Goal: Task Accomplishment & Management: Manage account settings

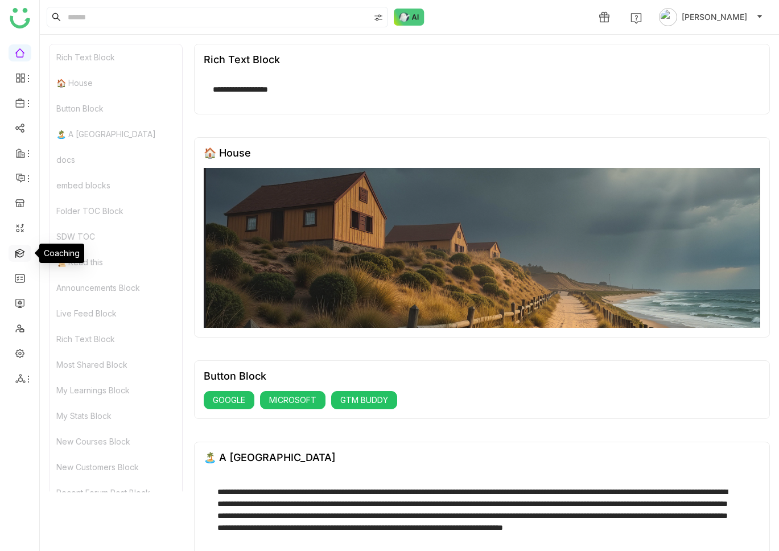
click at [23, 253] on link at bounding box center [20, 253] width 10 height 10
click at [21, 252] on link at bounding box center [20, 253] width 10 height 10
click at [20, 251] on link at bounding box center [20, 253] width 10 height 10
click at [19, 251] on link at bounding box center [20, 253] width 10 height 10
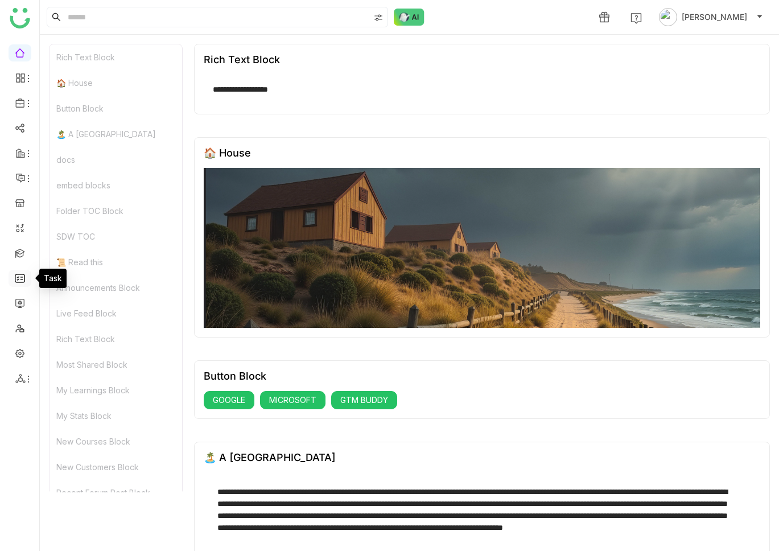
click at [21, 273] on link at bounding box center [20, 278] width 10 height 10
click at [21, 257] on link at bounding box center [20, 253] width 10 height 10
click at [19, 199] on link at bounding box center [20, 203] width 10 height 10
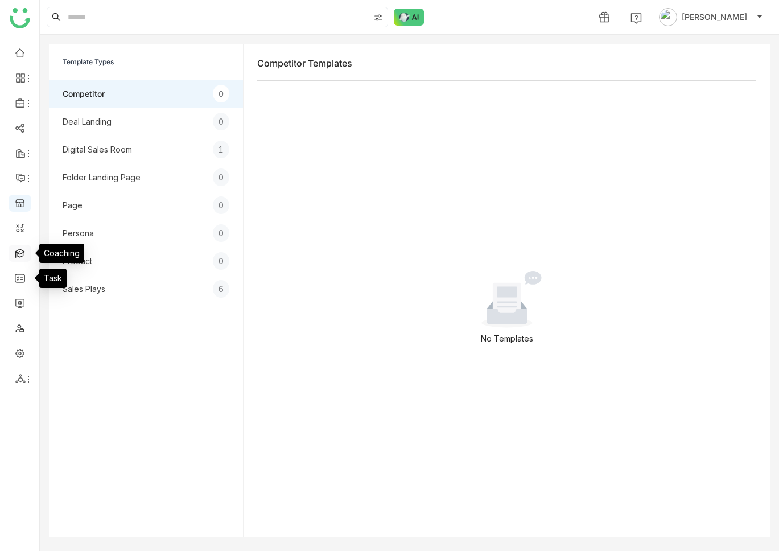
click at [17, 252] on link at bounding box center [20, 253] width 10 height 10
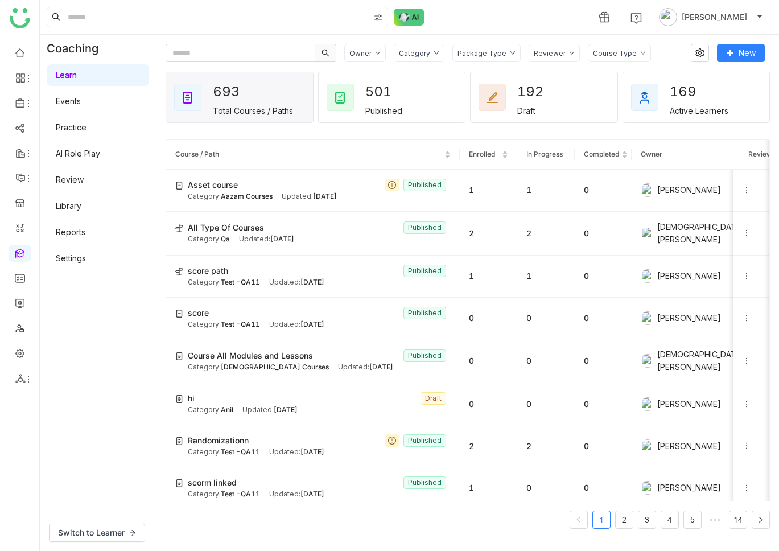
click at [80, 154] on link "AI Role Play" at bounding box center [78, 154] width 44 height 10
click at [63, 261] on link "Settings" at bounding box center [71, 258] width 30 height 10
click at [71, 260] on link "Settings" at bounding box center [71, 258] width 30 height 10
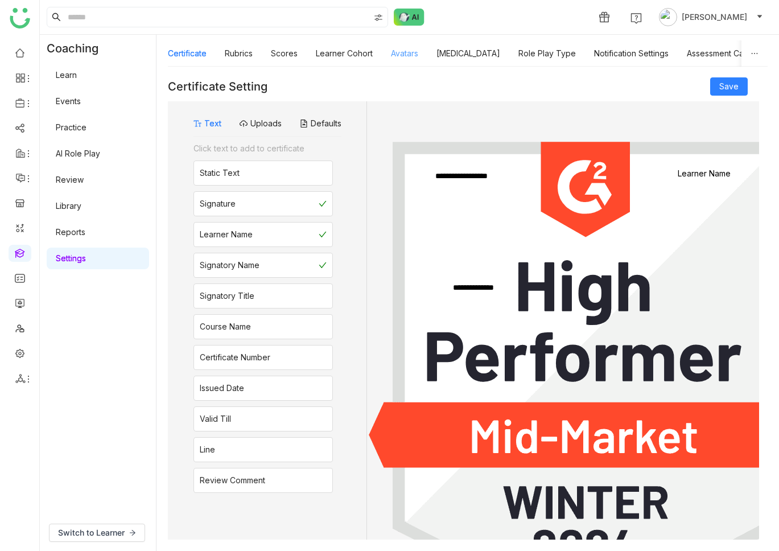
click at [418, 55] on link "Avatars" at bounding box center [404, 53] width 27 height 10
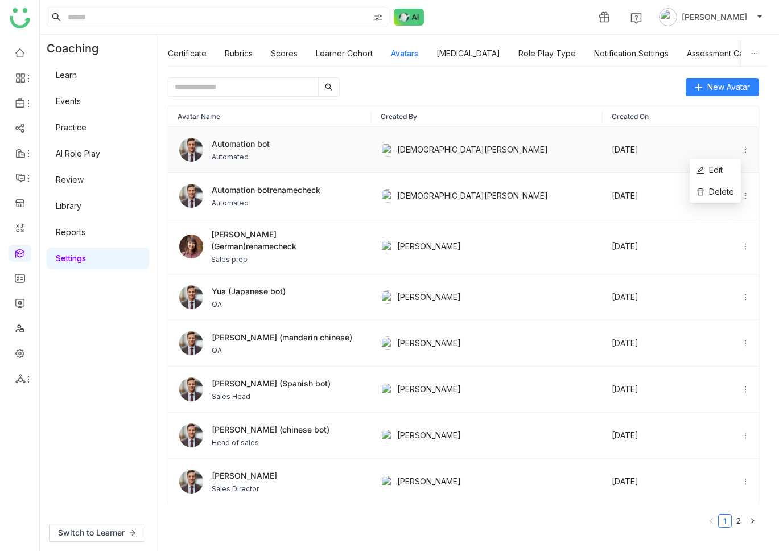
click at [742, 148] on icon at bounding box center [746, 150] width 8 height 8
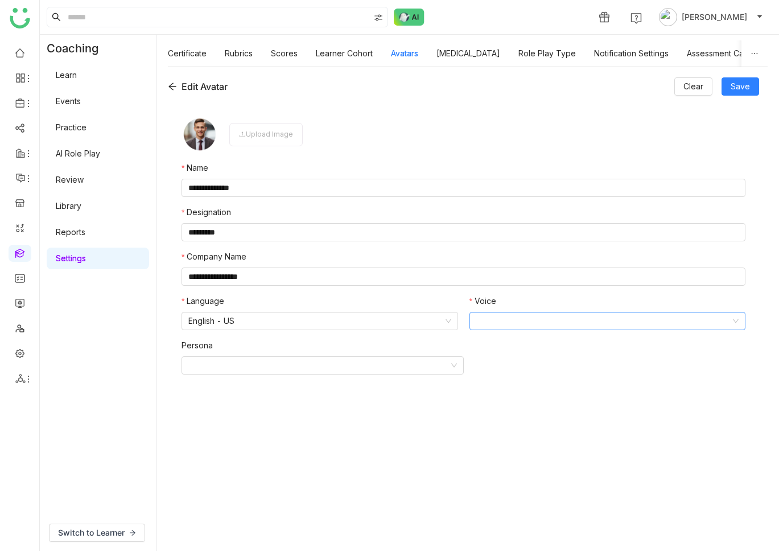
click at [506, 319] on input at bounding box center [604, 321] width 255 height 17
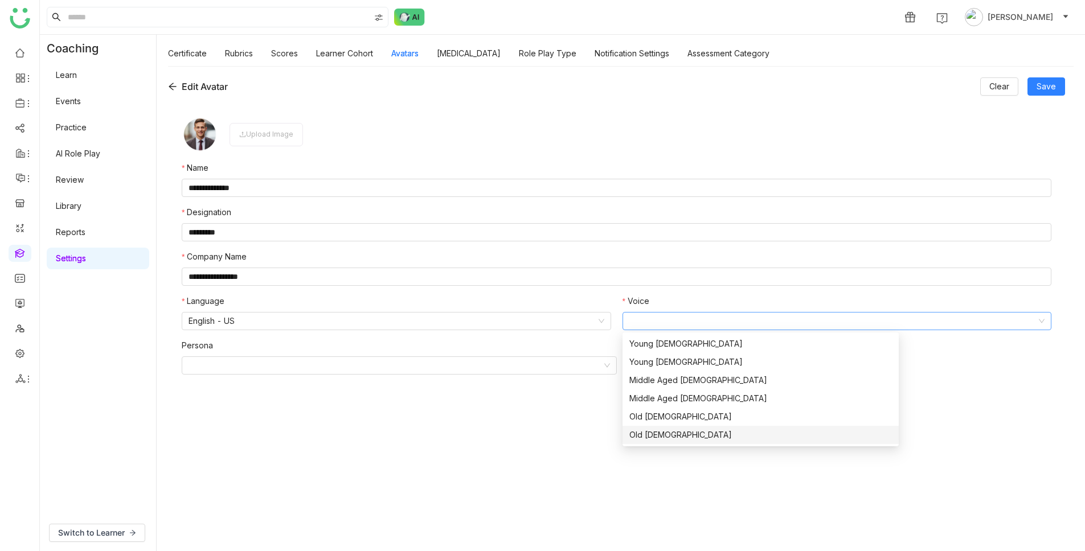
drag, startPoint x: 571, startPoint y: 434, endPoint x: 575, endPoint y: 428, distance: 6.9
click at [571, 434] on form "**********" at bounding box center [616, 321] width 869 height 410
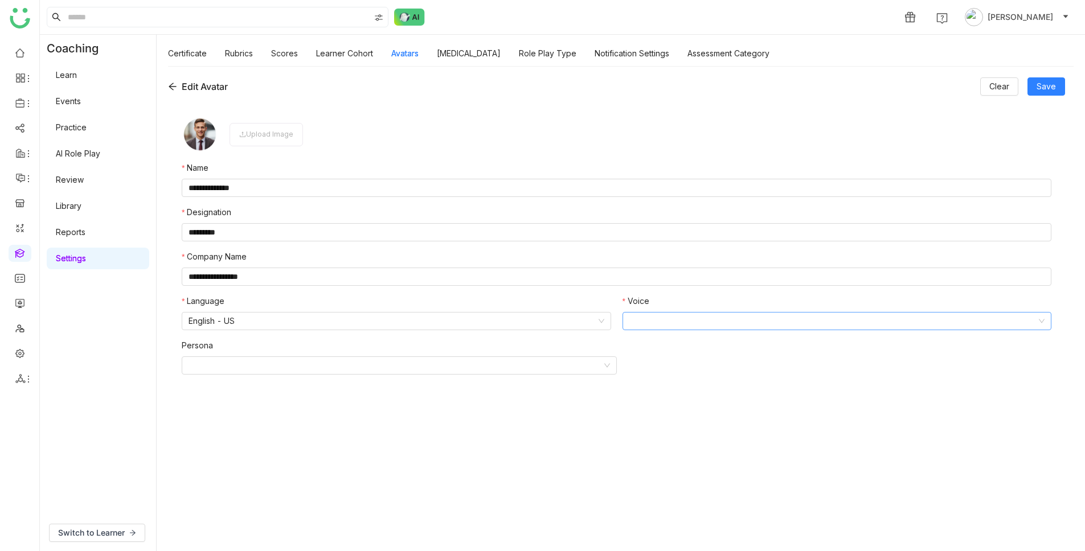
click at [653, 323] on input at bounding box center [833, 321] width 408 height 17
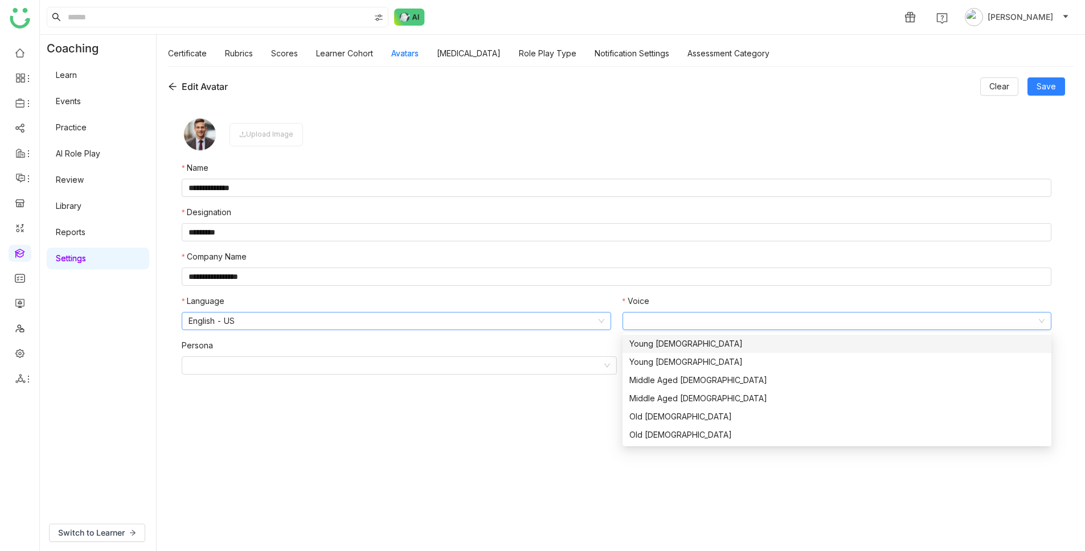
click at [238, 323] on nz-select-item "English - US" at bounding box center [396, 321] width 416 height 17
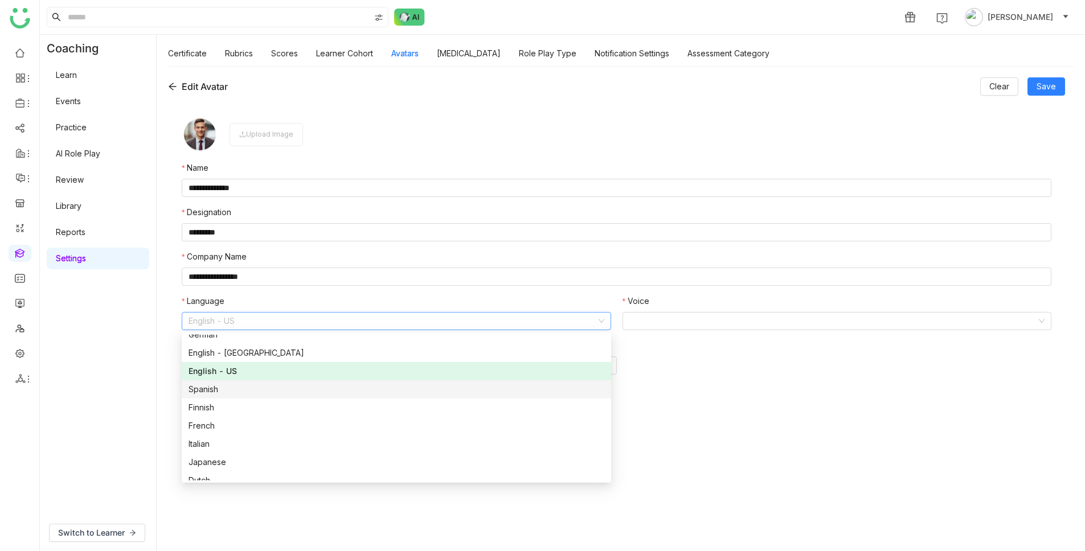
scroll to position [91, 0]
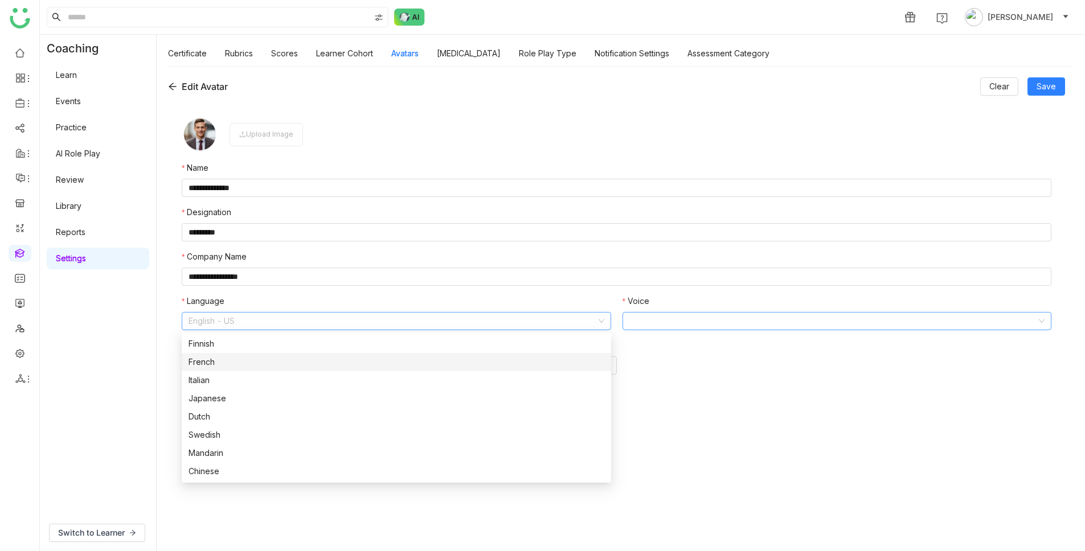
click at [739, 319] on input at bounding box center [833, 321] width 408 height 17
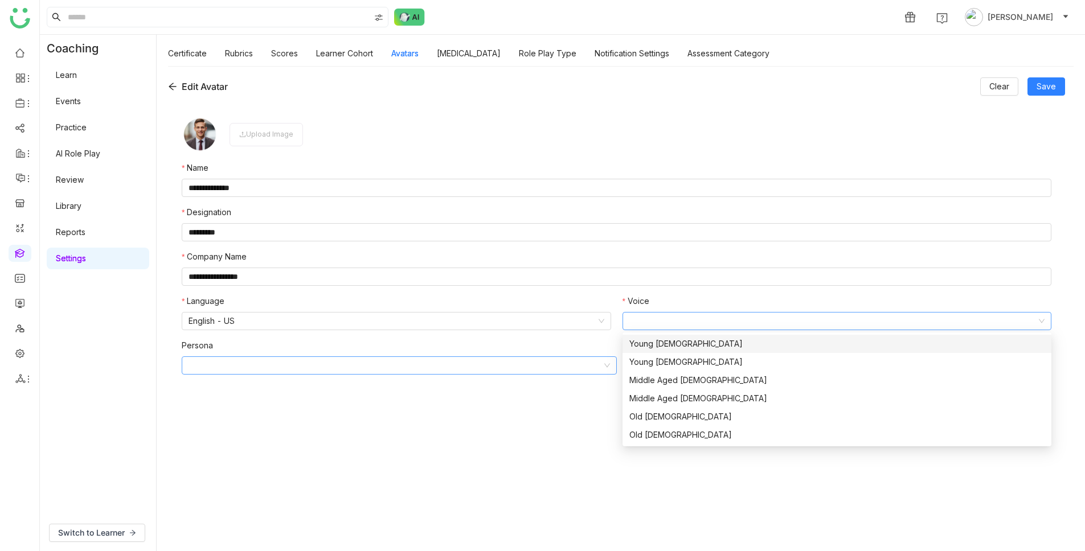
click at [294, 372] on input at bounding box center [394, 365] width 413 height 17
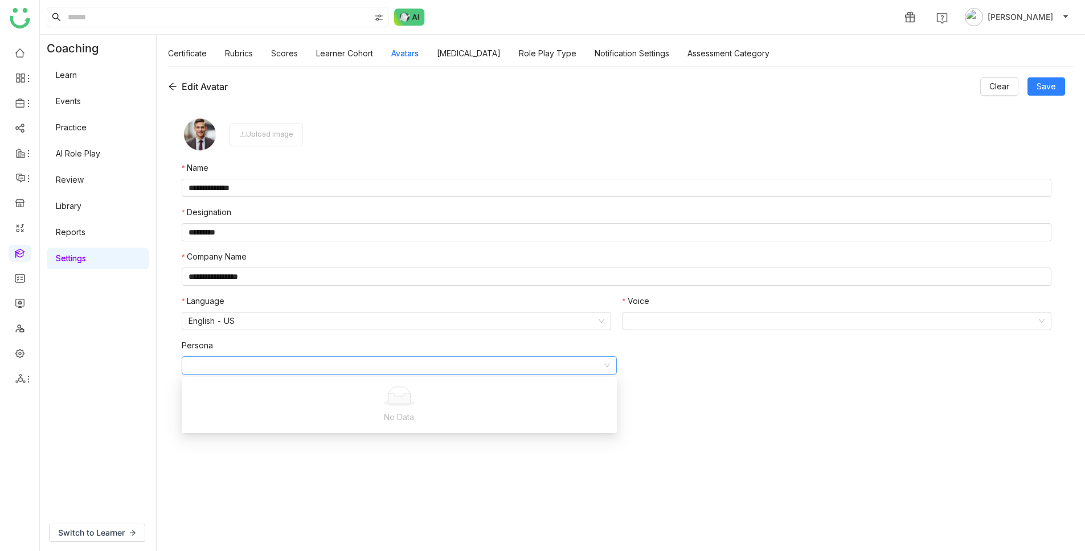
click at [277, 457] on form "**********" at bounding box center [616, 321] width 869 height 410
click at [176, 84] on icon at bounding box center [172, 86] width 9 height 9
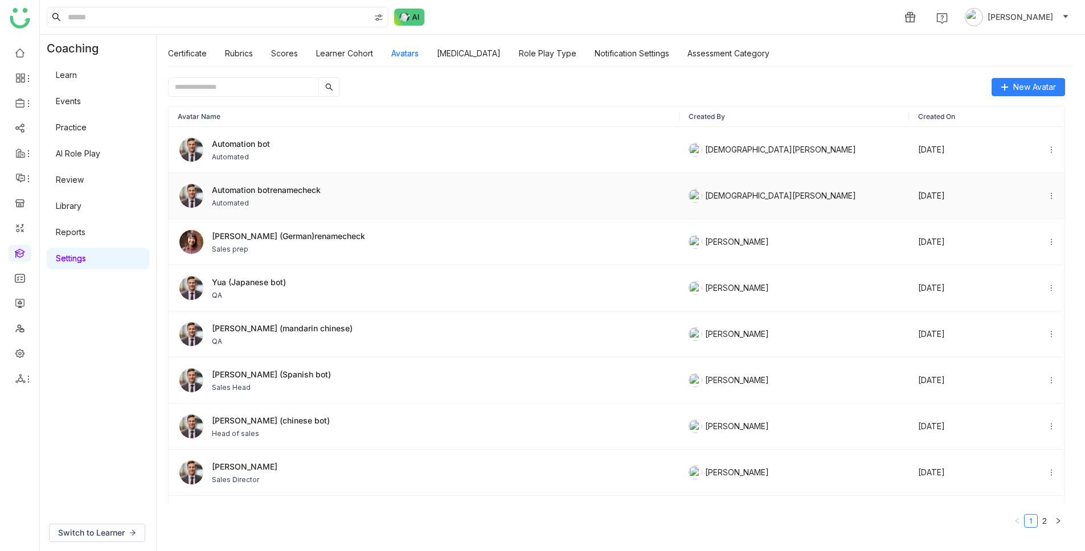
click at [779, 200] on div "Sep 09, 2025" at bounding box center [986, 196] width 137 height 13
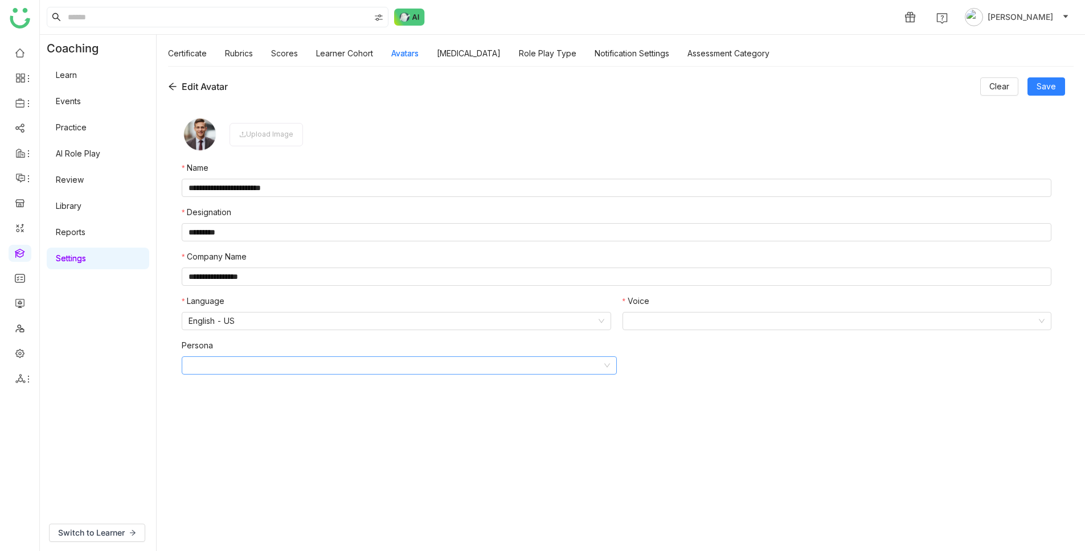
click at [247, 364] on input at bounding box center [394, 365] width 413 height 17
click at [171, 85] on icon at bounding box center [172, 86] width 7 height 7
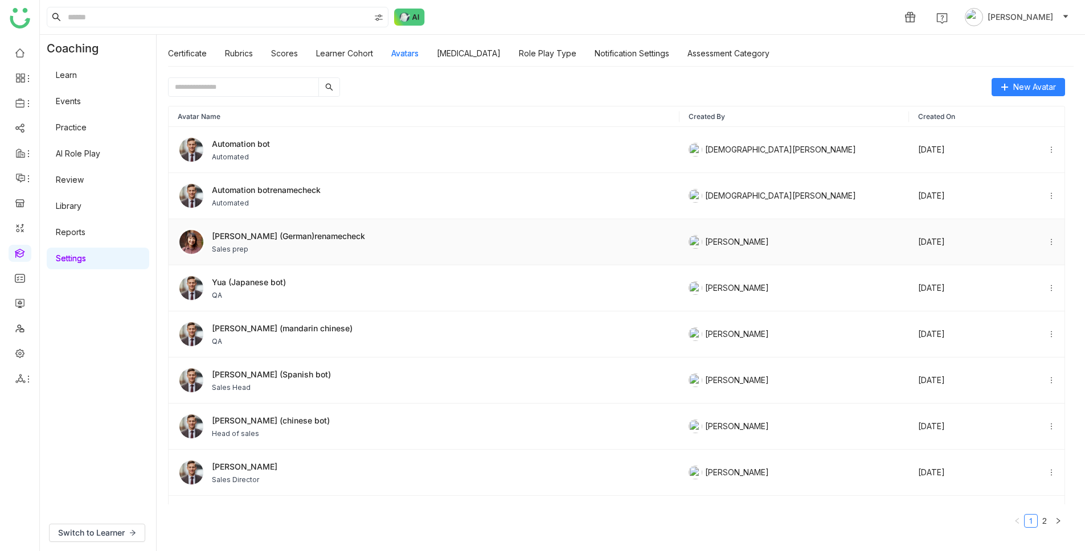
click at [288, 251] on span "Sales prep" at bounding box center [288, 249] width 153 height 10
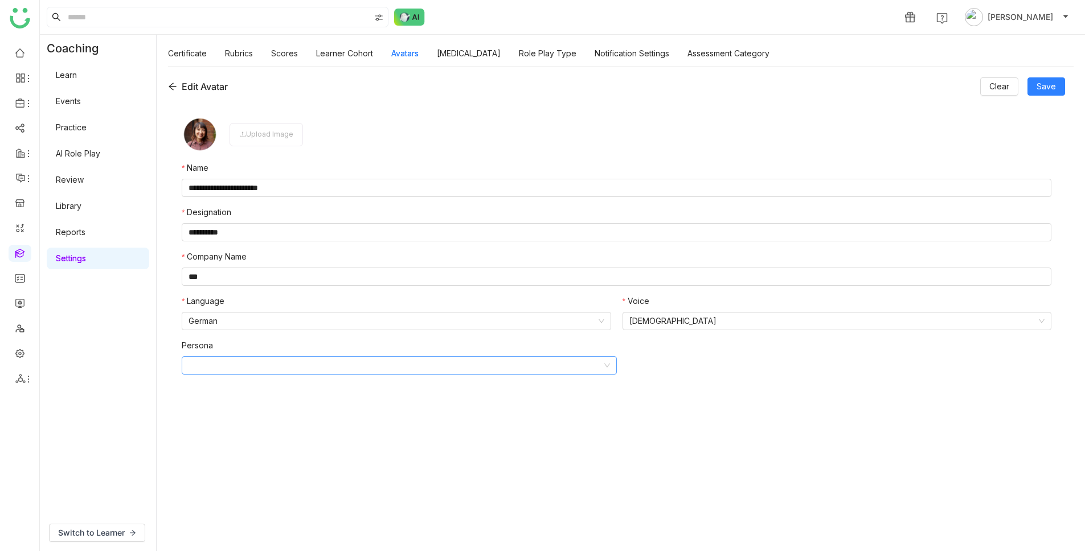
click at [329, 367] on input at bounding box center [394, 365] width 413 height 17
click at [168, 83] on icon at bounding box center [172, 86] width 9 height 9
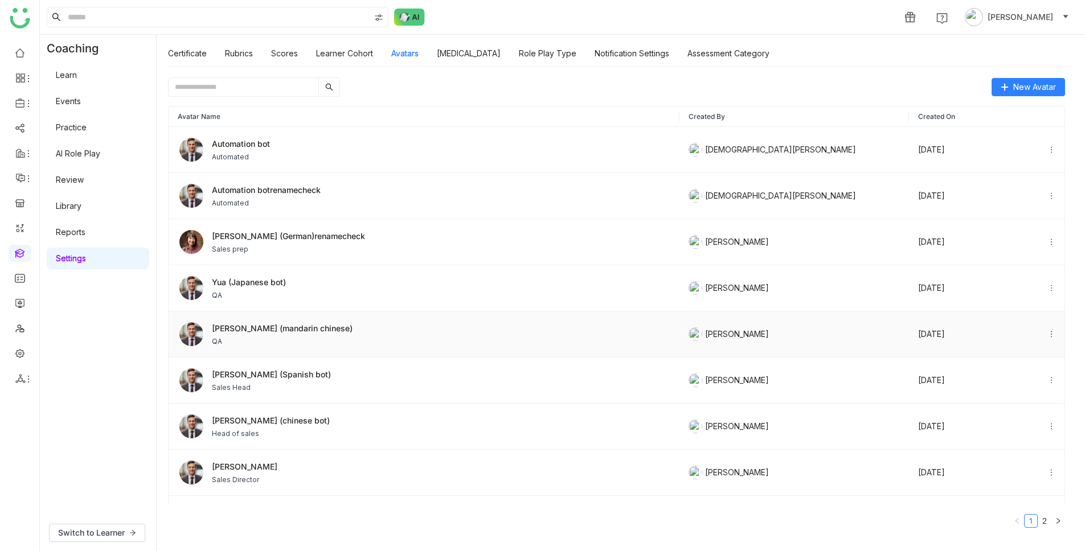
click at [258, 338] on span "QA" at bounding box center [282, 341] width 141 height 10
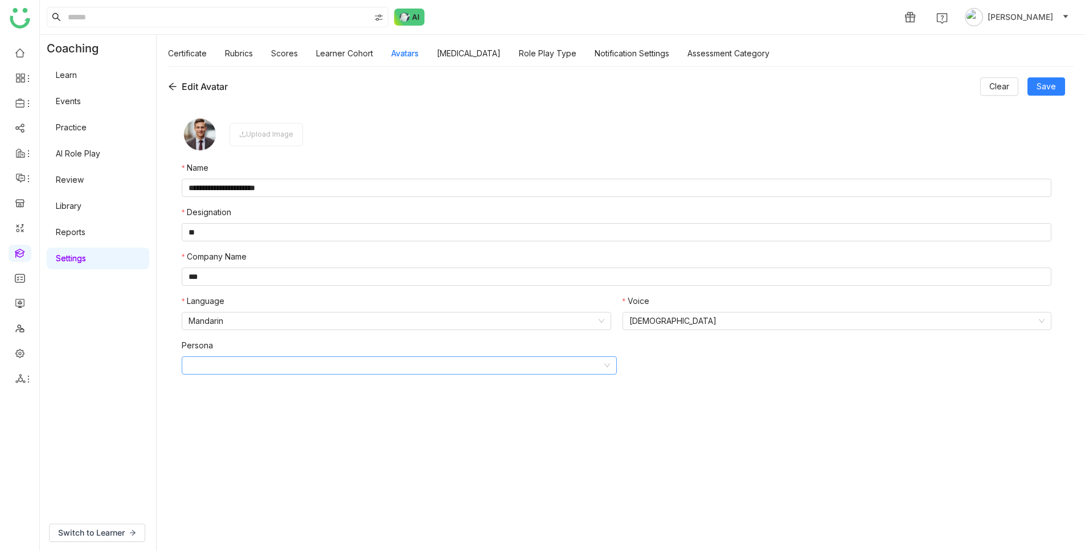
click at [241, 364] on input at bounding box center [394, 365] width 413 height 17
click at [173, 87] on icon at bounding box center [172, 86] width 9 height 9
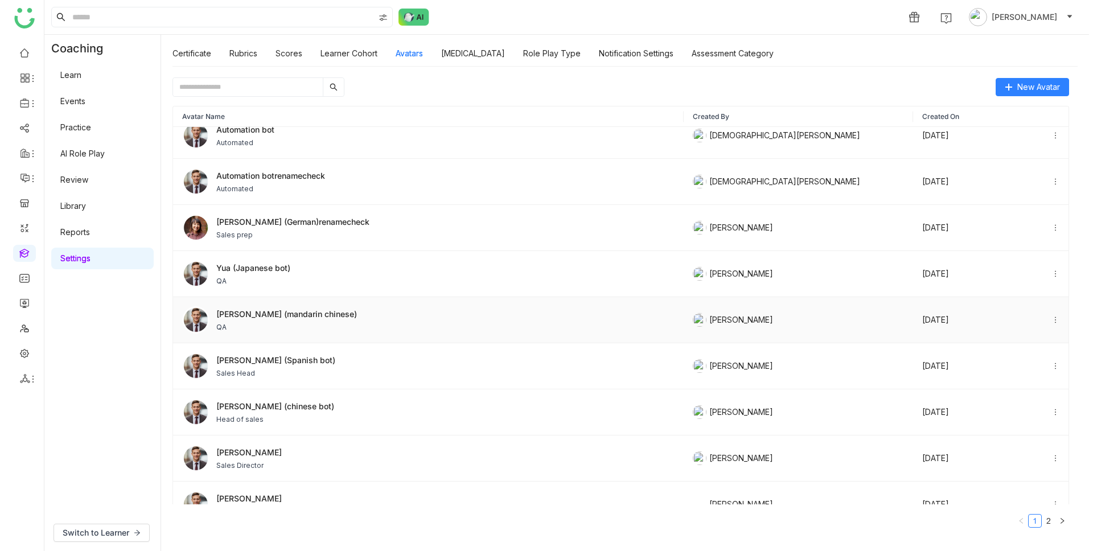
scroll to position [83, 0]
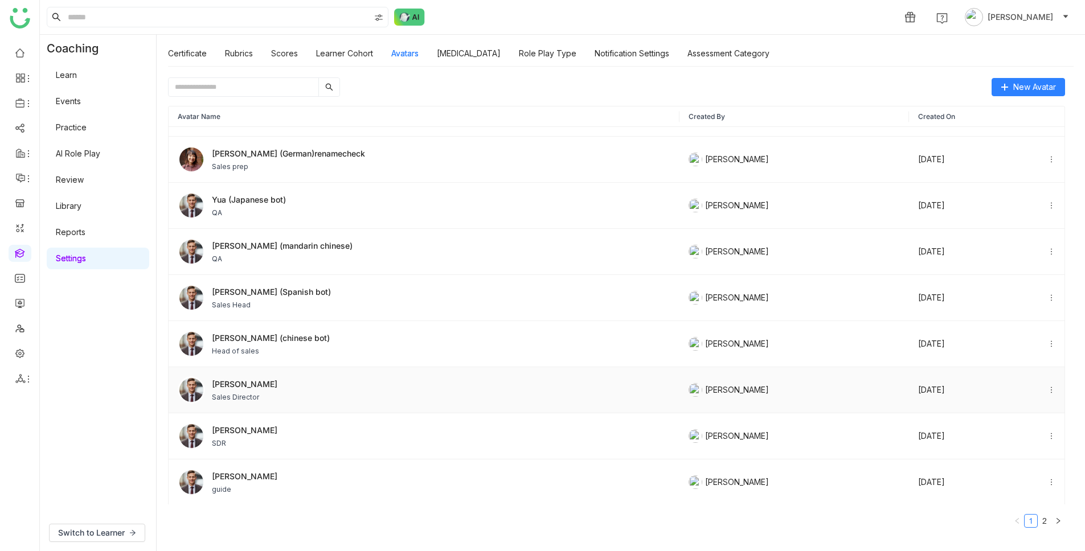
click at [304, 391] on div "jacob Sales Director" at bounding box center [424, 389] width 492 height 27
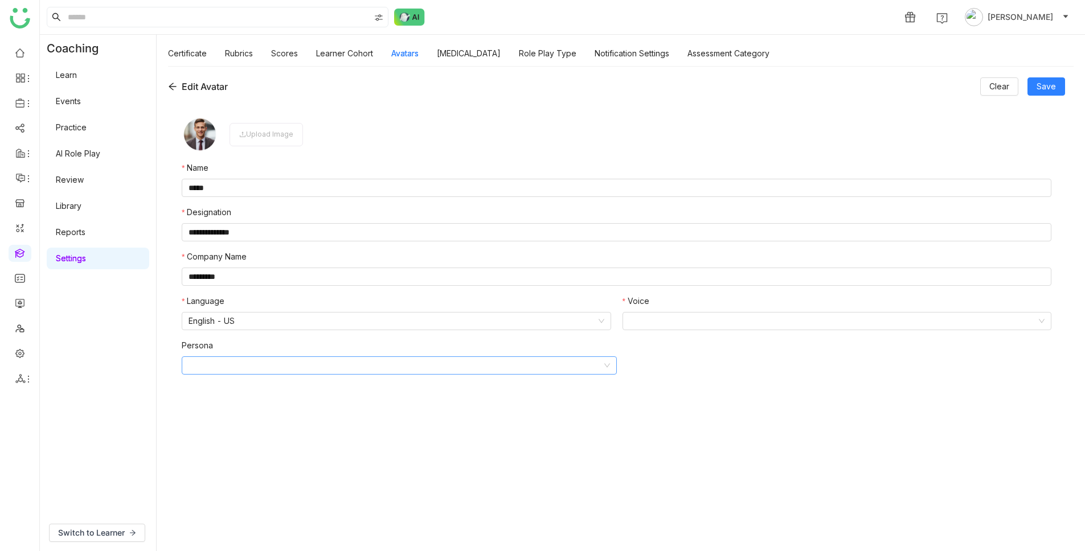
click at [316, 364] on input at bounding box center [394, 365] width 413 height 17
click at [317, 459] on form "**********" at bounding box center [616, 321] width 869 height 410
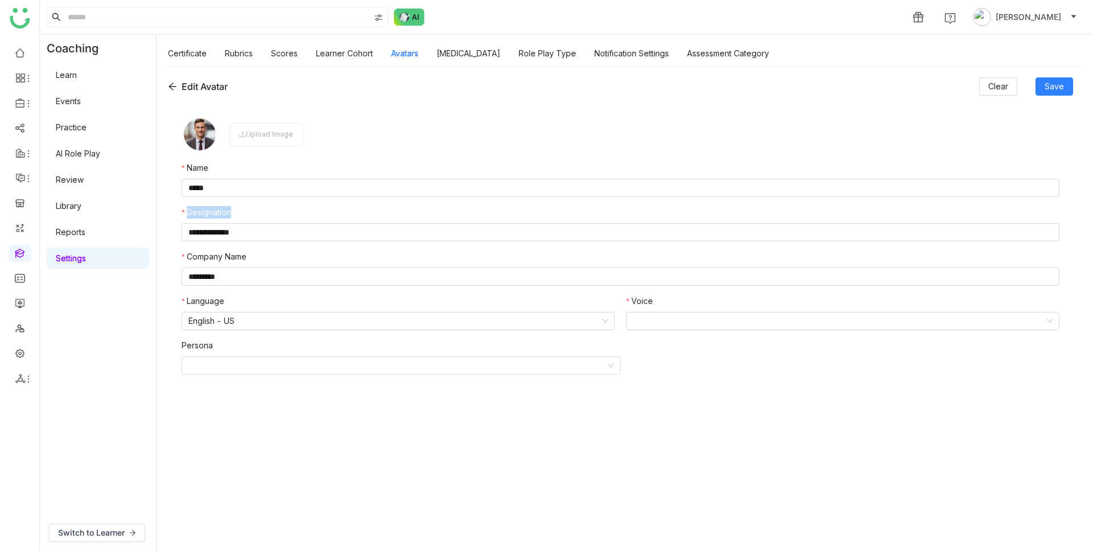
drag, startPoint x: 192, startPoint y: 212, endPoint x: 247, endPoint y: 212, distance: 54.7
click at [247, 212] on nz-form-label "Designation" at bounding box center [621, 214] width 878 height 17
copy label "Designation"
